Goal: Information Seeking & Learning: Find specific page/section

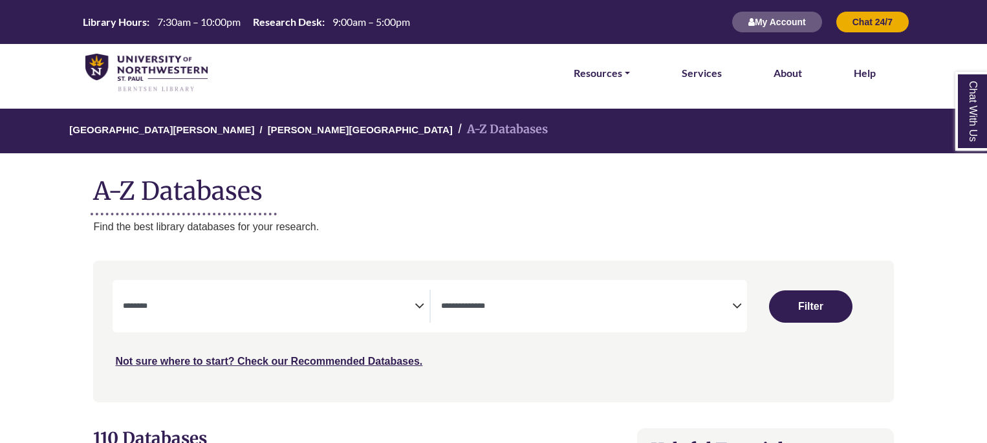
select select "Database Subject Filter"
select select "Database Types Filter"
select select "Database Subject Filter"
select select "Database Types Filter"
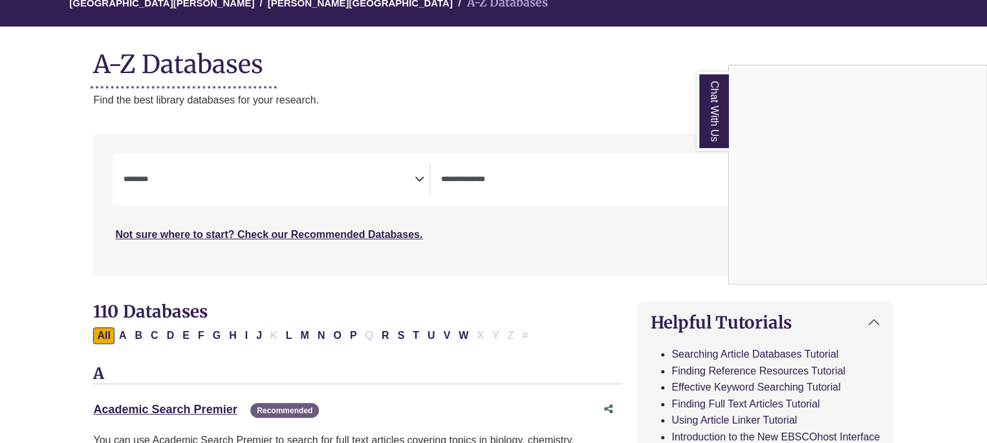
scroll to position [127, 0]
click at [357, 173] on div "Chat With Us" at bounding box center [493, 221] width 987 height 443
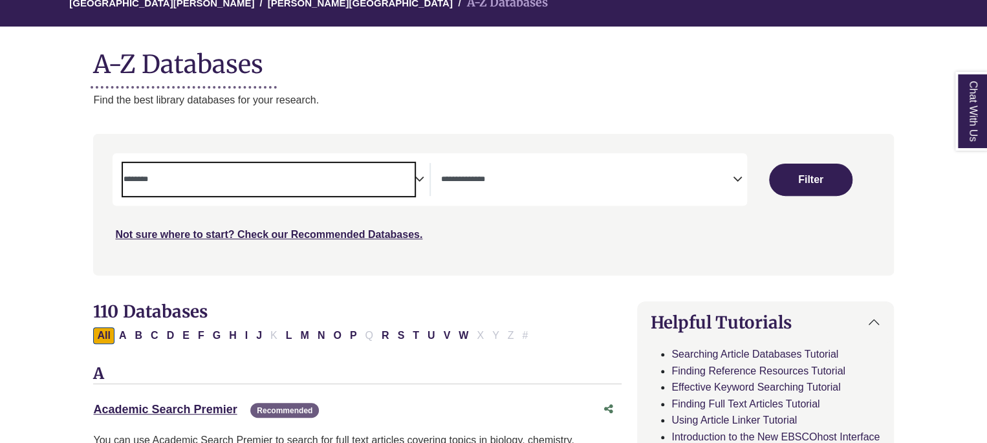
click at [375, 176] on textarea "Search" at bounding box center [268, 180] width 291 height 10
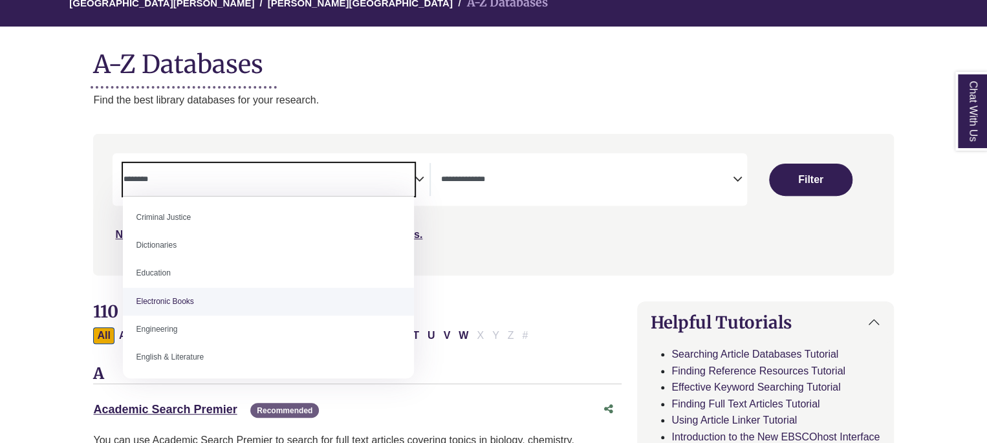
scroll to position [308, 0]
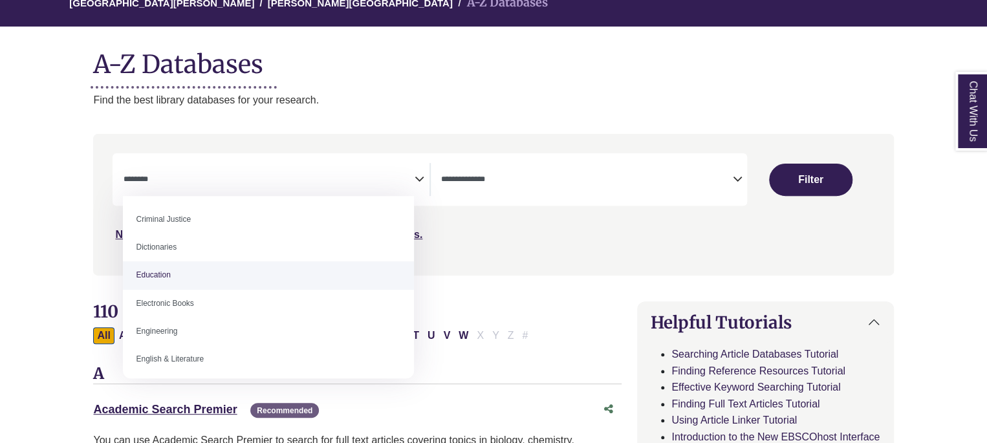
select select "*****"
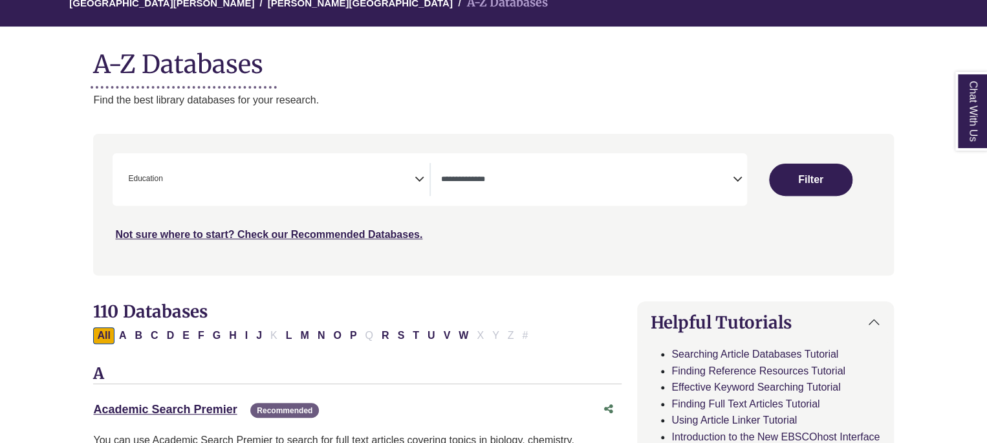
click at [460, 89] on div "University of Northwestern - St. Paul Berntsen Library A-Z Databases A-Z Databa…" at bounding box center [493, 45] width 838 height 126
click at [286, 200] on div "**********" at bounding box center [429, 179] width 634 height 52
click at [297, 168] on span "× Education" at bounding box center [268, 179] width 291 height 33
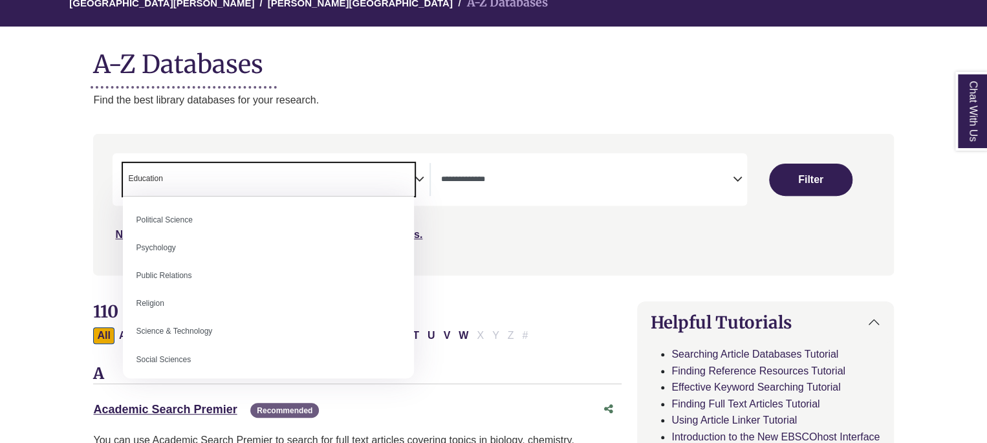
scroll to position [1003, 0]
drag, startPoint x: 184, startPoint y: 178, endPoint x: 122, endPoint y: 175, distance: 62.1
click at [122, 175] on div "**********" at bounding box center [270, 179] width 317 height 33
click at [169, 182] on textarea "Search" at bounding box center [168, 180] width 6 height 10
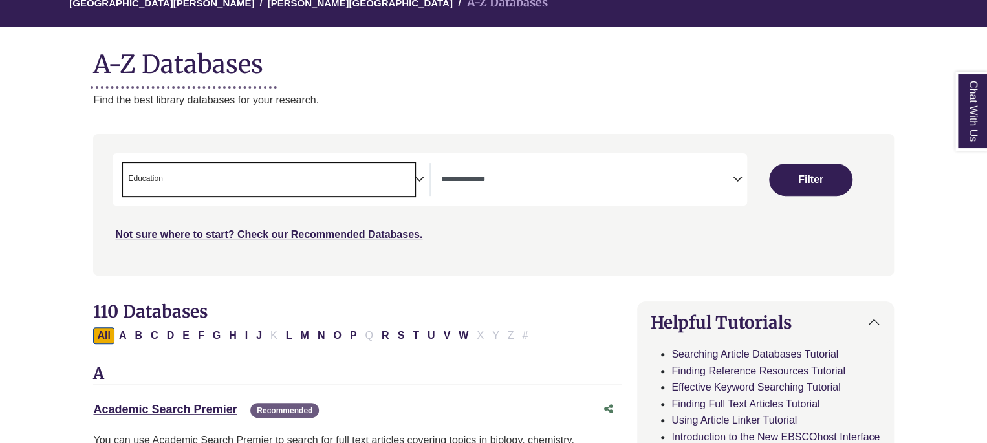
select select "Database Subject Filter"
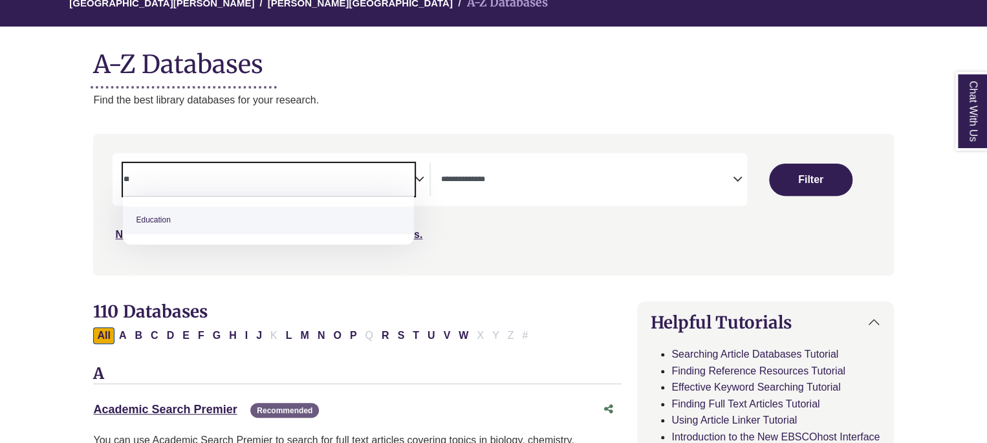
type textarea "*"
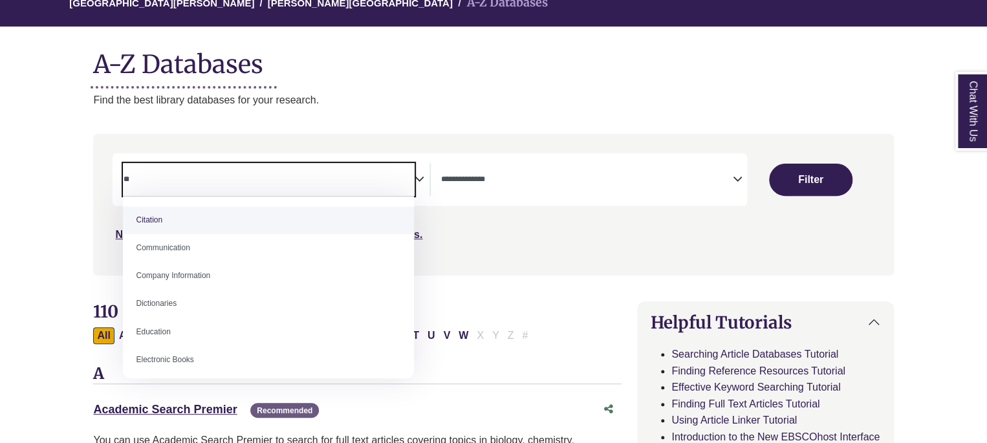
type textarea "*"
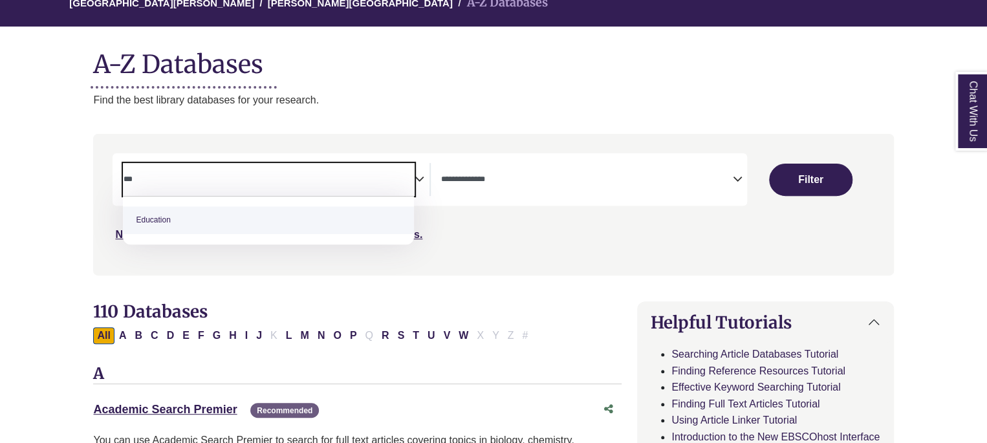
type textarea "***"
select select "*****"
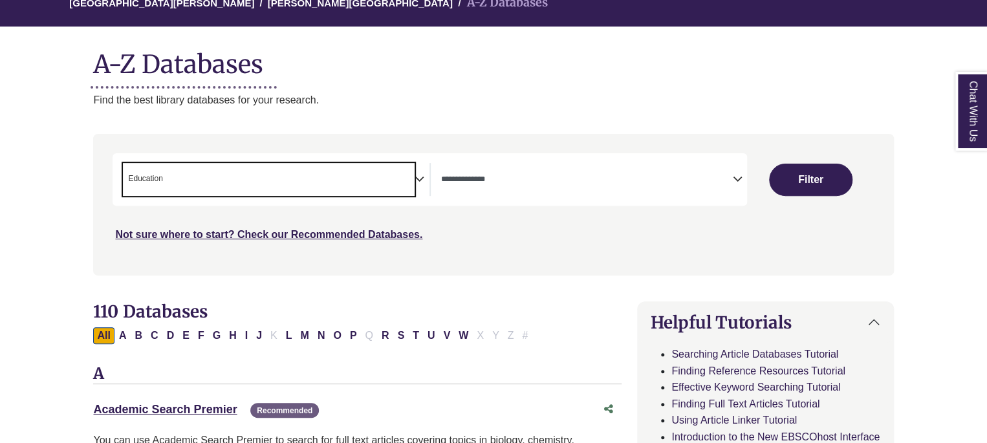
click at [393, 69] on h1 "A-Z Databases" at bounding box center [493, 58] width 800 height 39
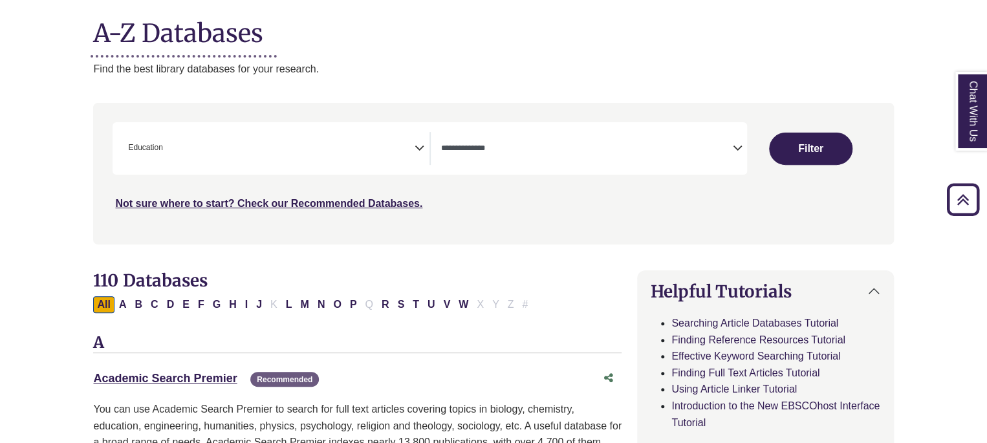
scroll to position [155, 0]
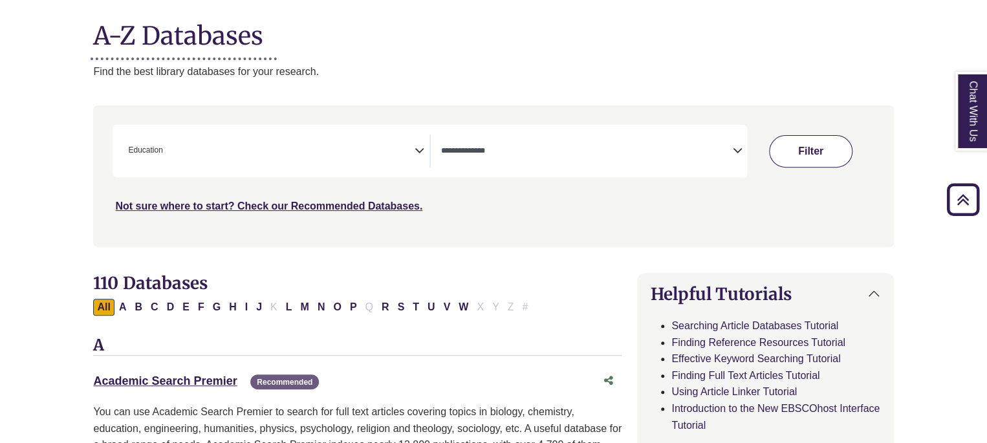
click at [804, 138] on button "Filter" at bounding box center [810, 151] width 83 height 32
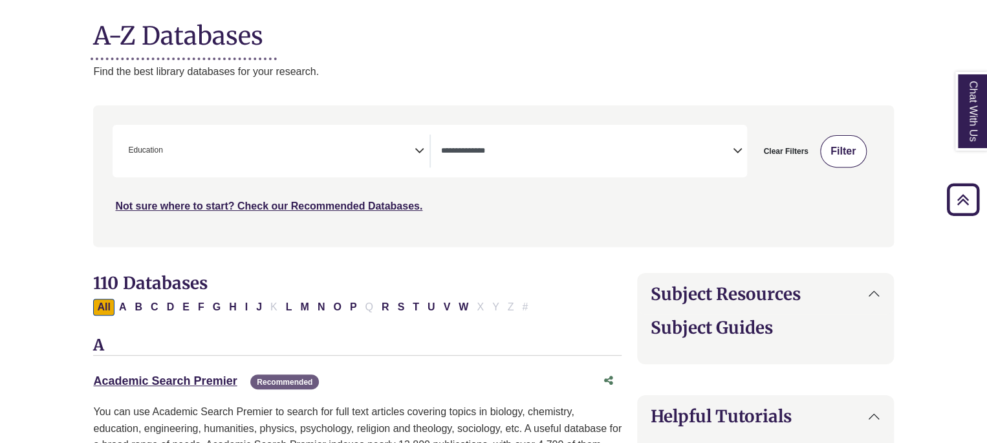
select select "Database Types Filter"
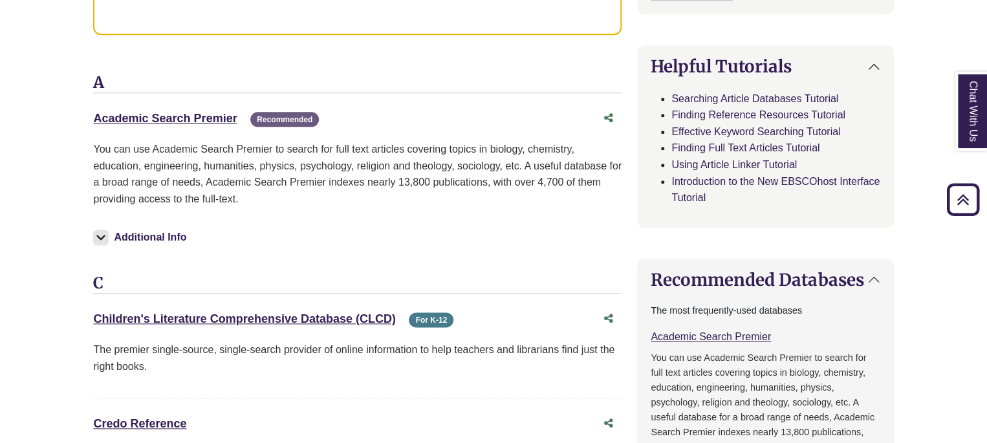
scroll to position [613, 0]
drag, startPoint x: 59, startPoint y: 133, endPoint x: 173, endPoint y: 138, distance: 113.9
drag, startPoint x: 62, startPoint y: 110, endPoint x: 235, endPoint y: 114, distance: 173.3
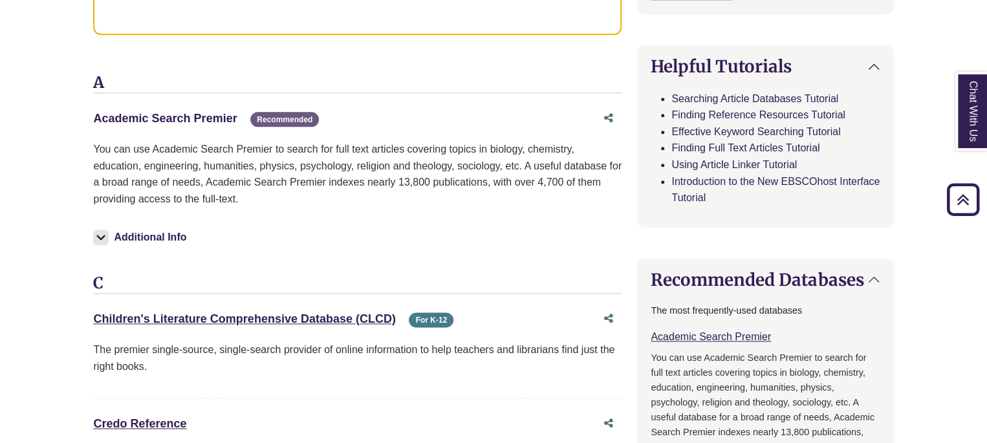
copy link "Academic Search Premier"
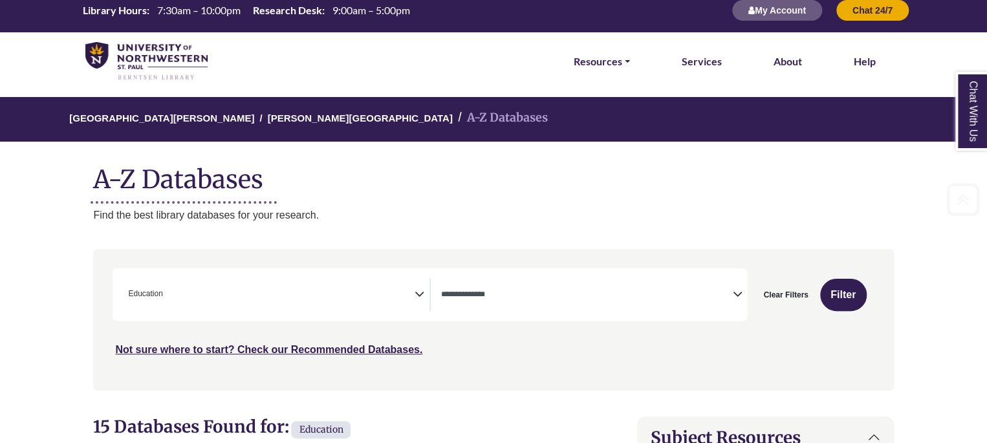
scroll to position [10, 1]
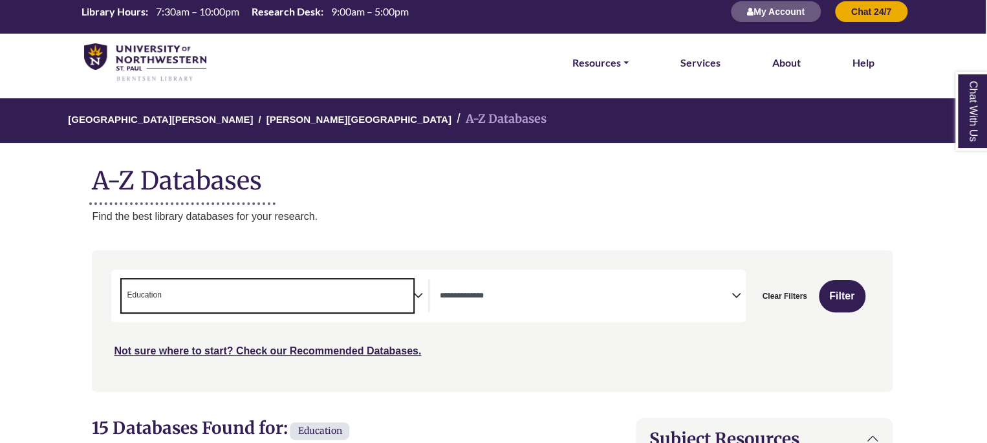
click at [209, 289] on span "× Education" at bounding box center [267, 295] width 291 height 33
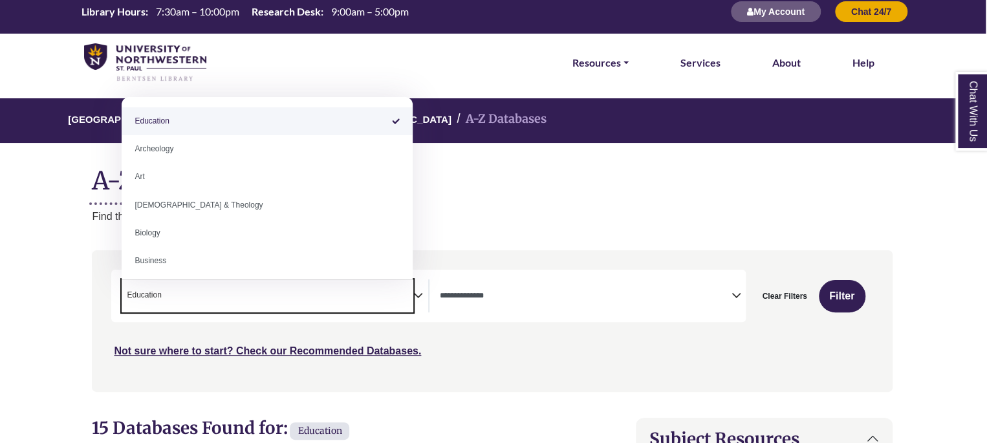
drag, startPoint x: 187, startPoint y: 295, endPoint x: 9, endPoint y: 288, distance: 177.9
click at [171, 294] on span "× Education" at bounding box center [267, 295] width 291 height 33
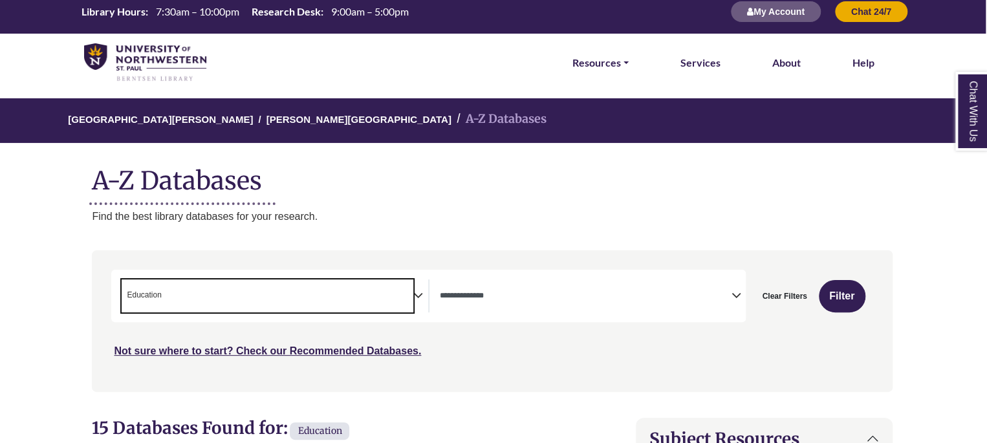
select select "Database Subject Filter"
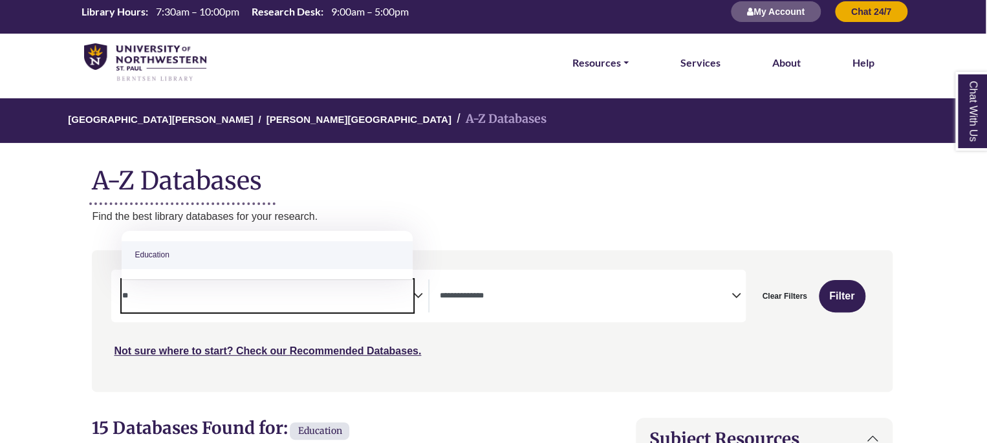
type textarea "*"
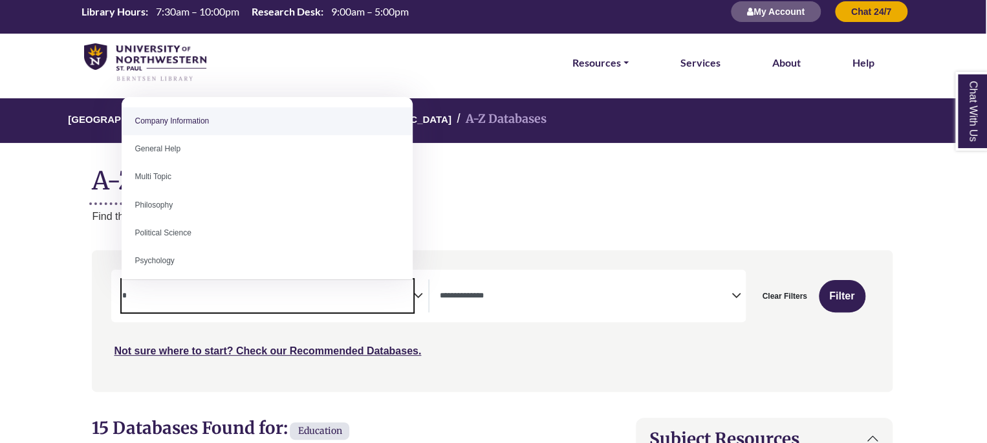
type textarea "*"
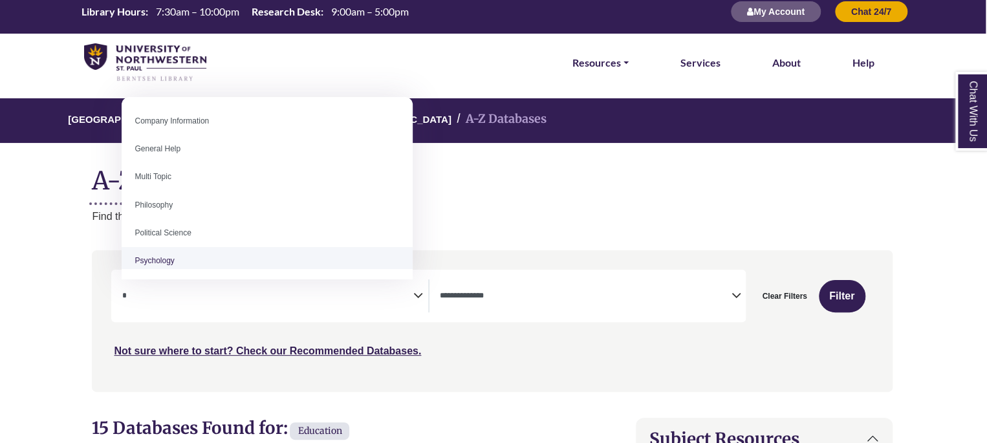
select select "*****"
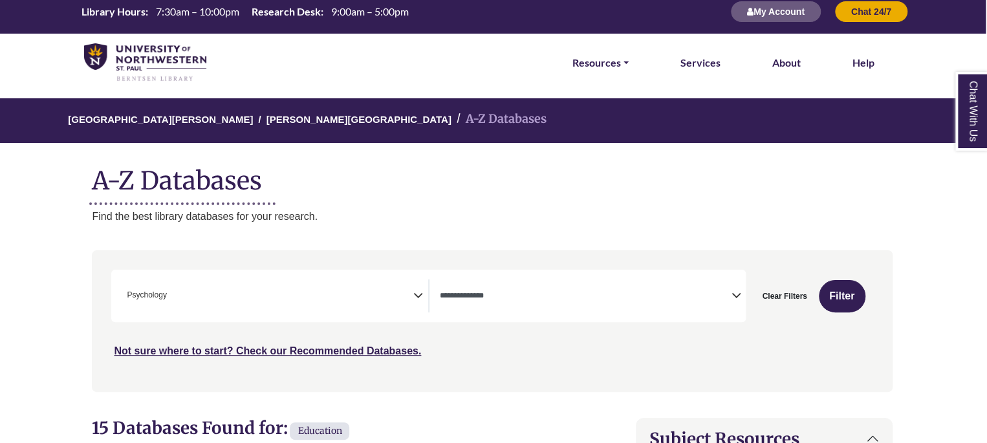
scroll to position [109, 1]
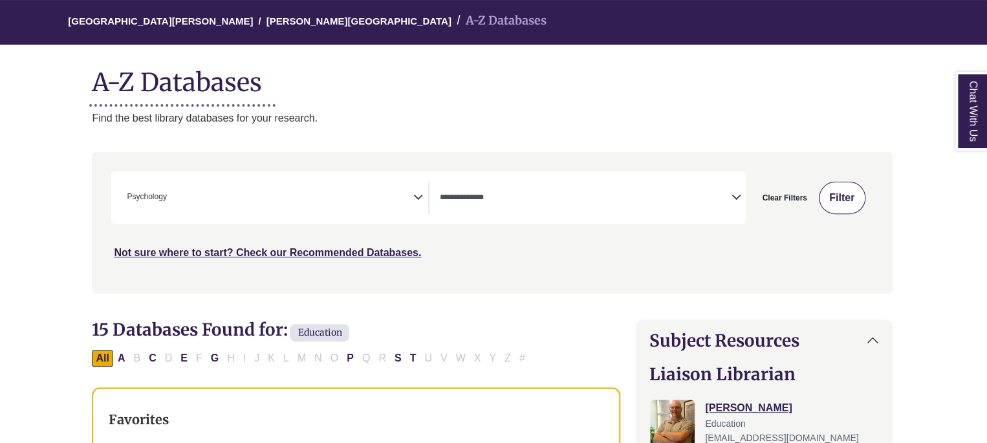
click at [829, 200] on button "Filter" at bounding box center [841, 198] width 47 height 32
select select "Database Types Filter"
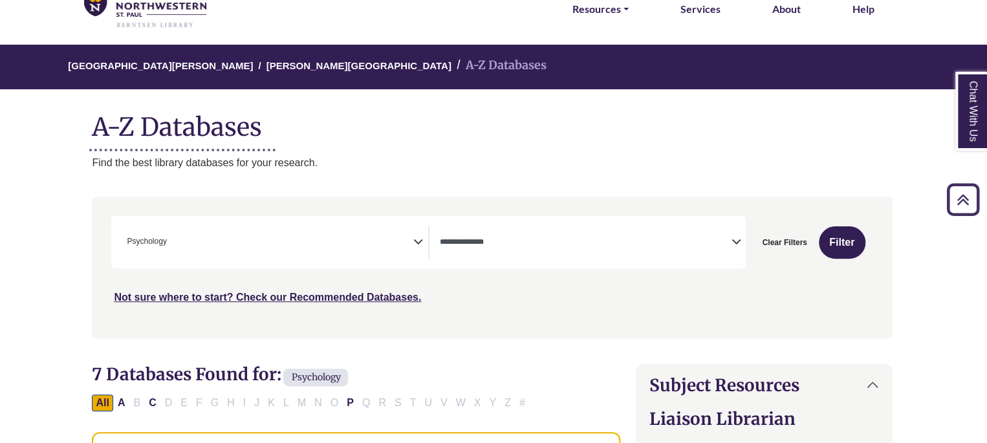
scroll to position [61, 1]
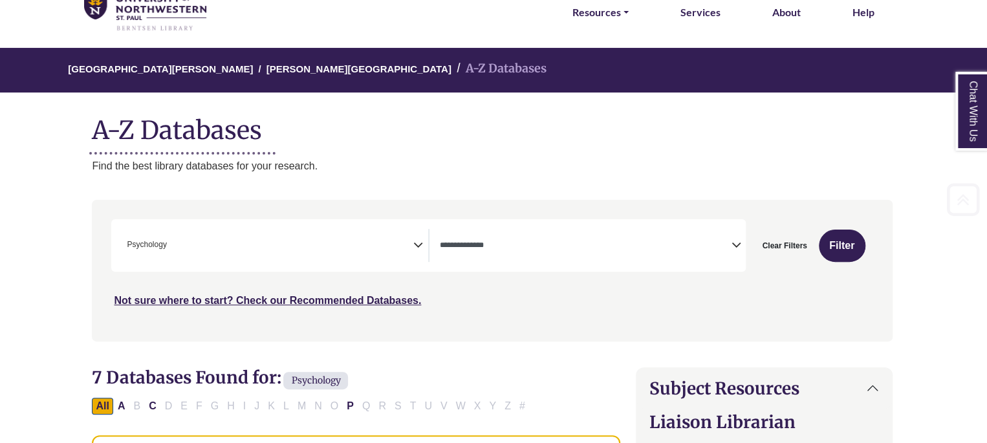
click at [242, 250] on span "× Psychology" at bounding box center [267, 245] width 291 height 33
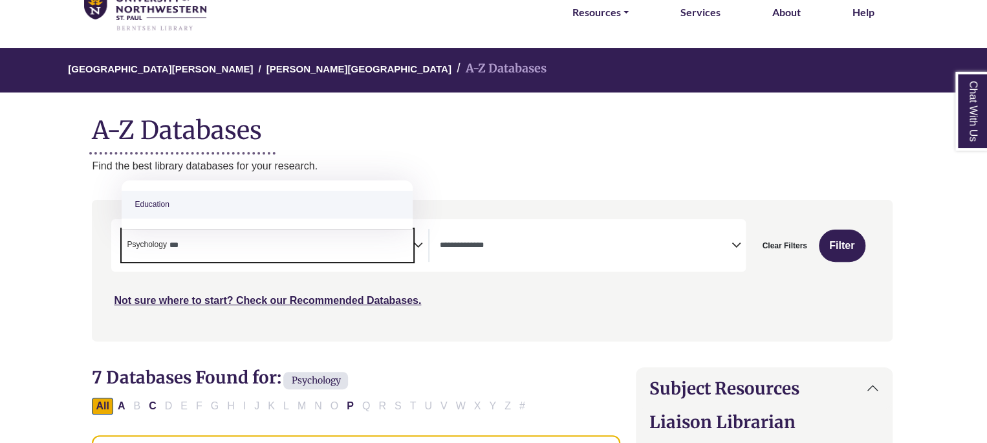
type textarea "***"
select select "*****"
paste textarea "**********"
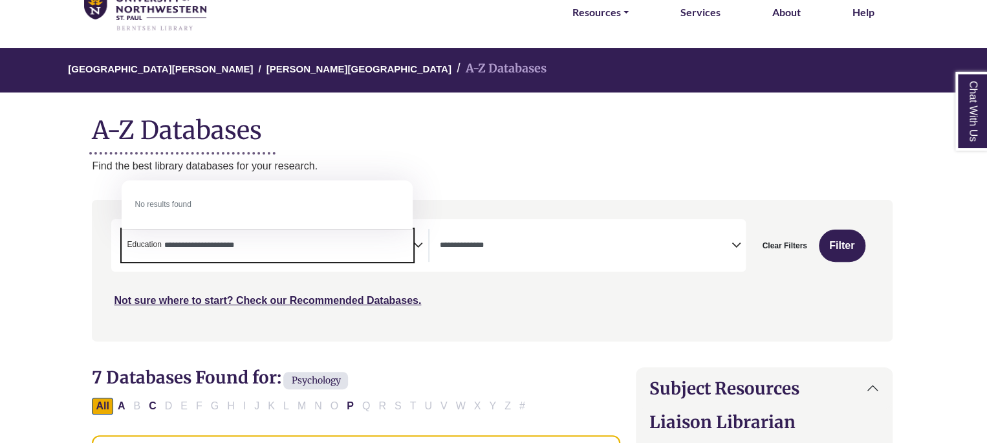
type textarea "**********"
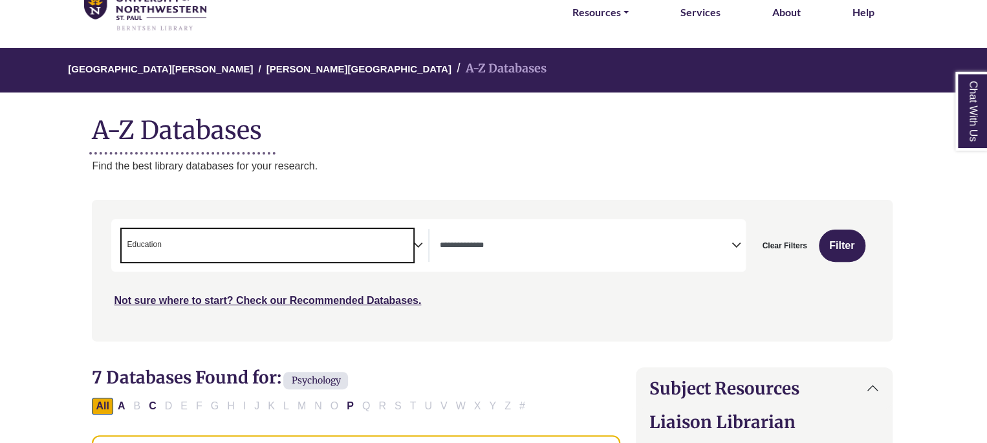
click at [365, 261] on span "× Education" at bounding box center [267, 245] width 291 height 33
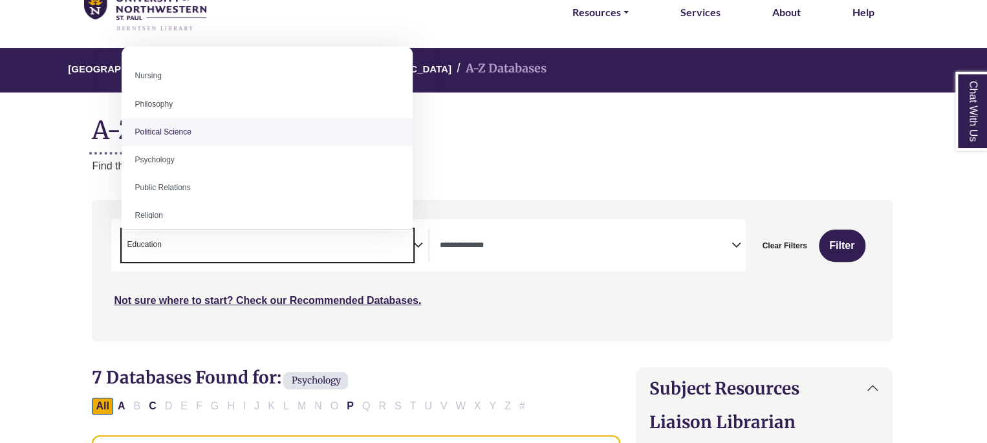
scroll to position [946, 0]
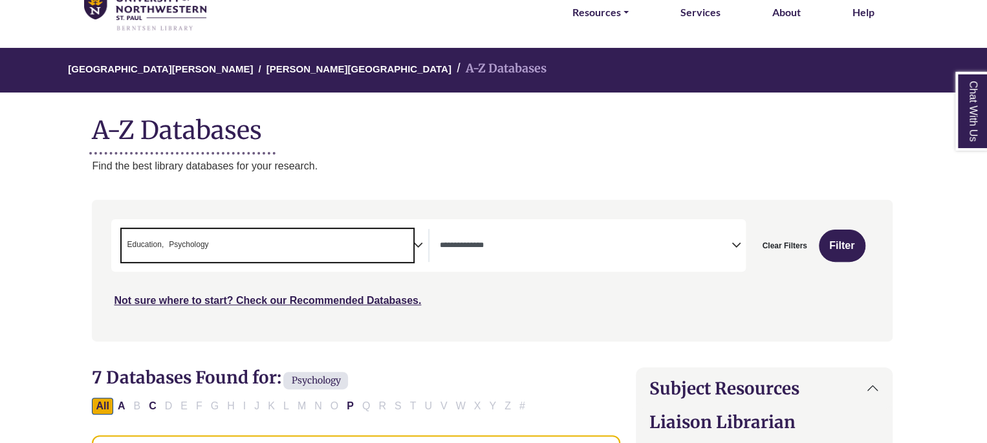
click at [223, 241] on span "× Education × Psychology" at bounding box center [267, 245] width 291 height 33
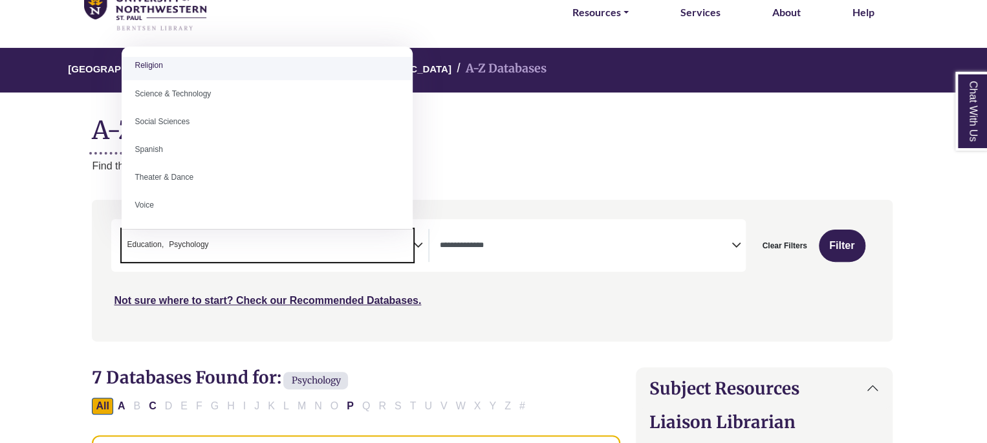
scroll to position [1151, 0]
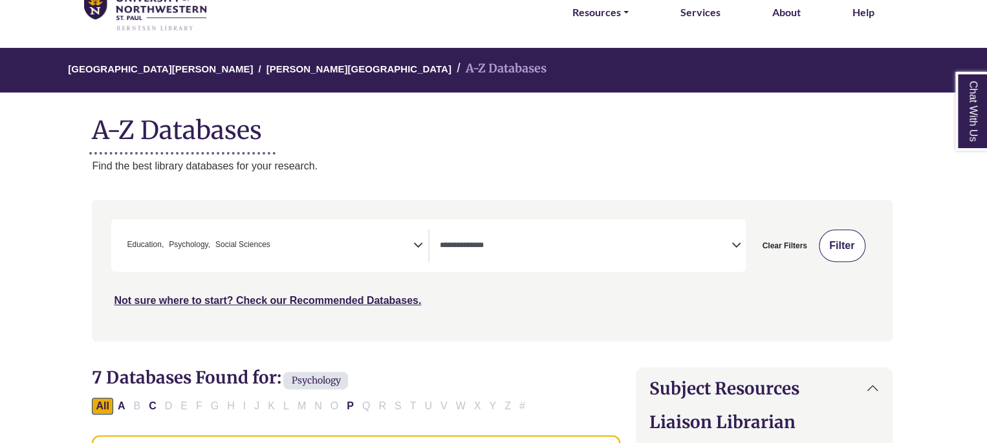
click at [840, 237] on button "Filter" at bounding box center [841, 245] width 47 height 32
select select "Database Types Filter"
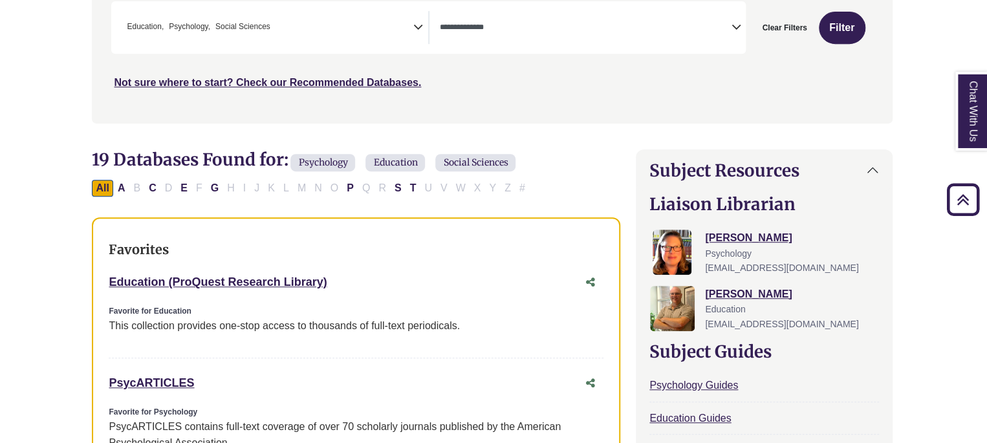
scroll to position [282, 1]
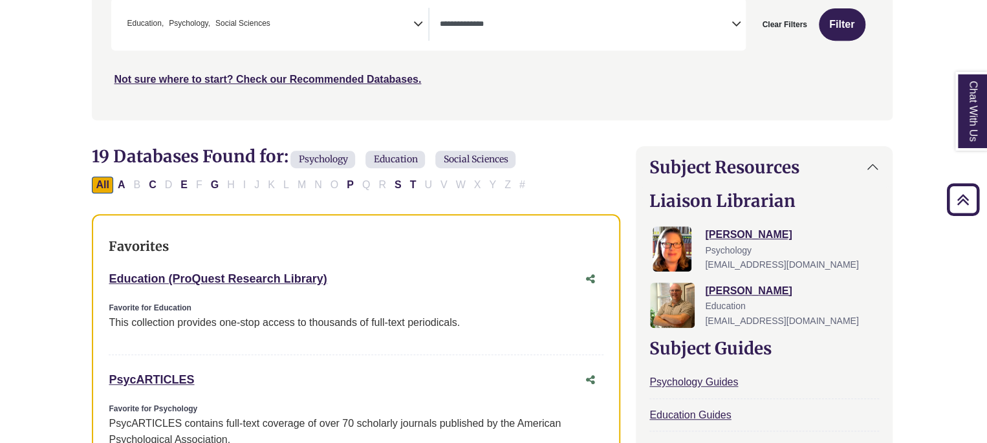
drag, startPoint x: 342, startPoint y: 281, endPoint x: 84, endPoint y: 255, distance: 259.2
copy link "Education (ProQuest Research Library)"
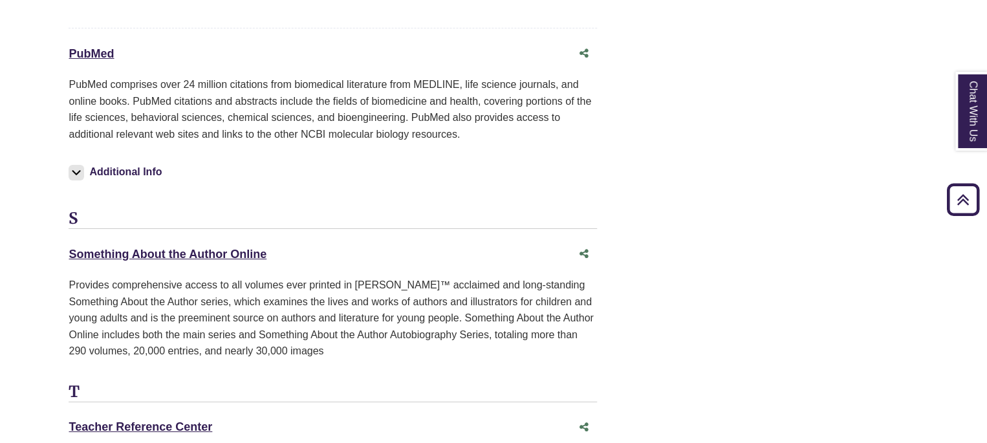
scroll to position [2283, 25]
drag, startPoint x: 139, startPoint y: 54, endPoint x: 33, endPoint y: 39, distance: 107.1
click at [295, 91] on p "PubMed comprises over 24 million citations from biomedical literature from MEDL…" at bounding box center [333, 110] width 528 height 66
